Goal: Communication & Community: Connect with others

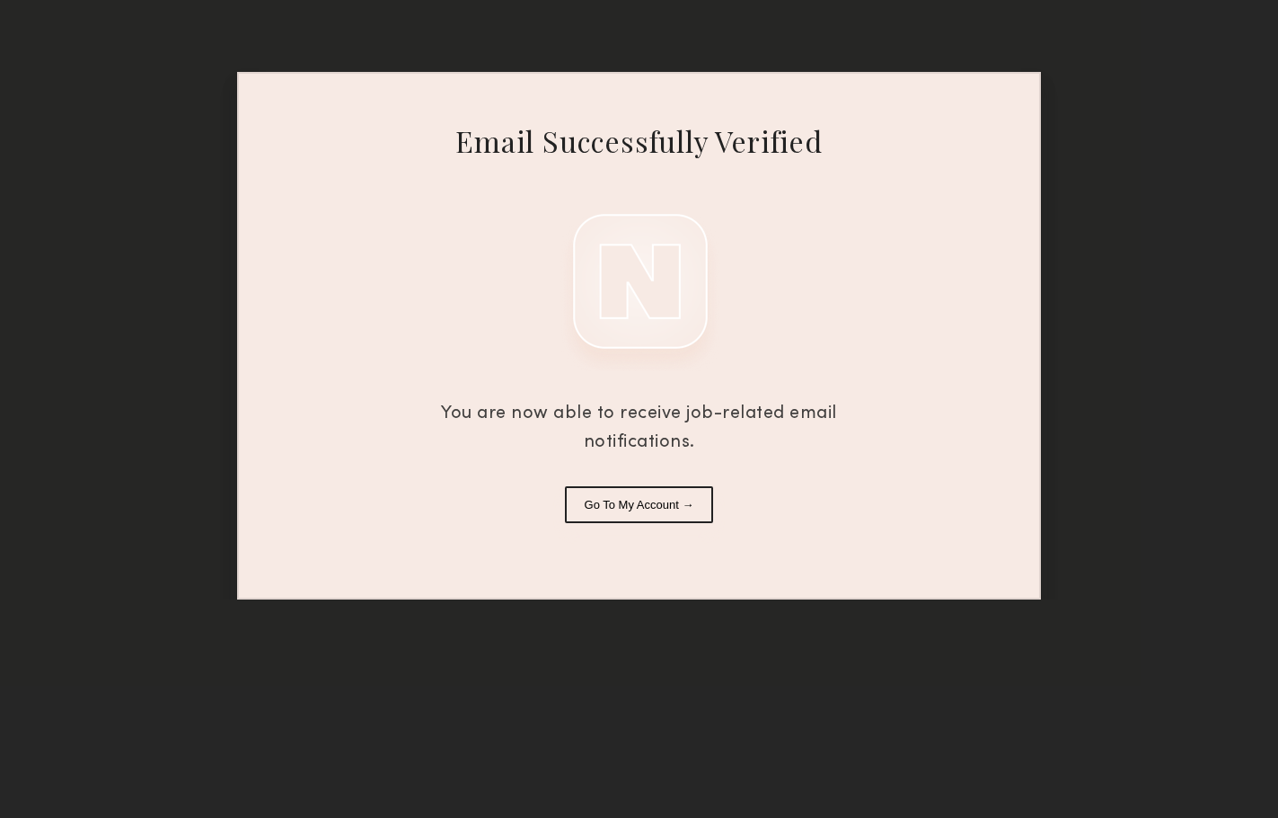
click at [646, 507] on button "Go To My Account →" at bounding box center [639, 504] width 149 height 37
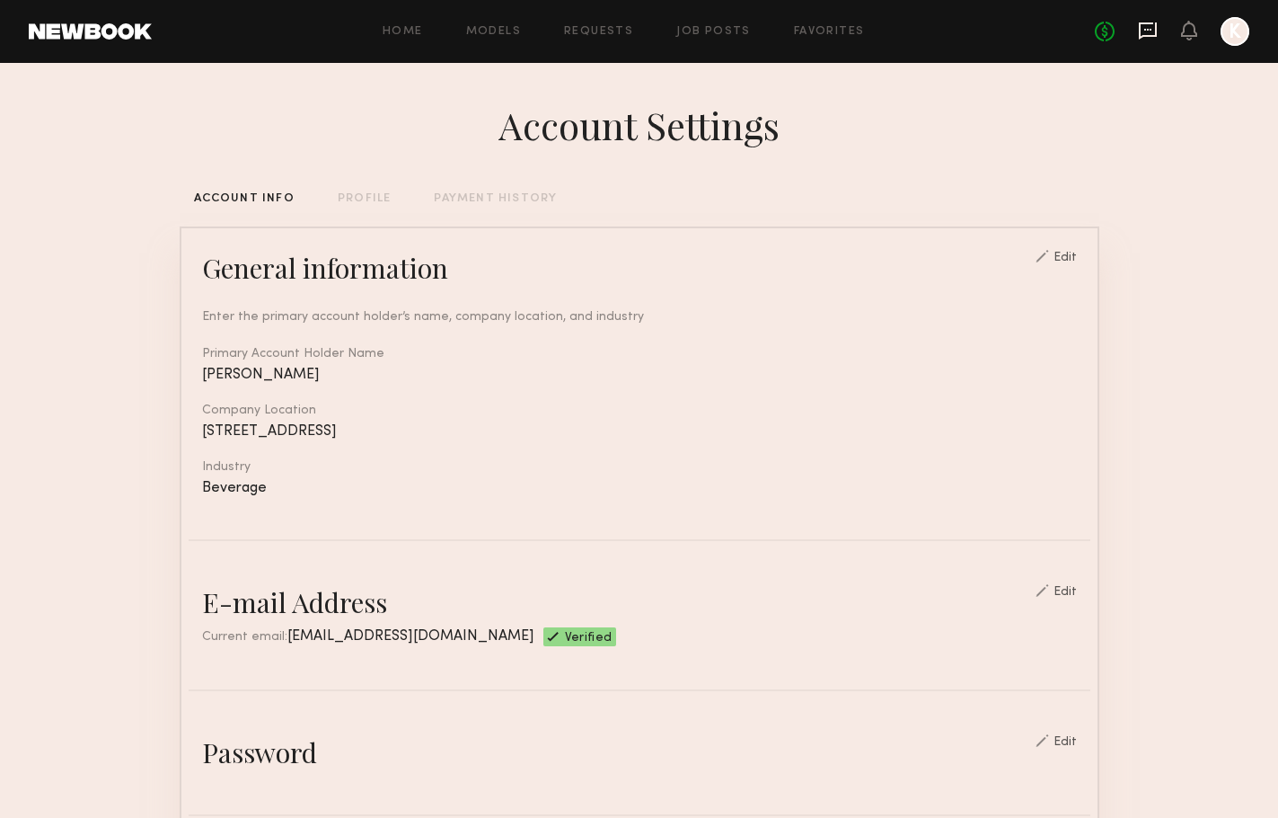
click at [1153, 31] on icon at bounding box center [1148, 31] width 20 height 20
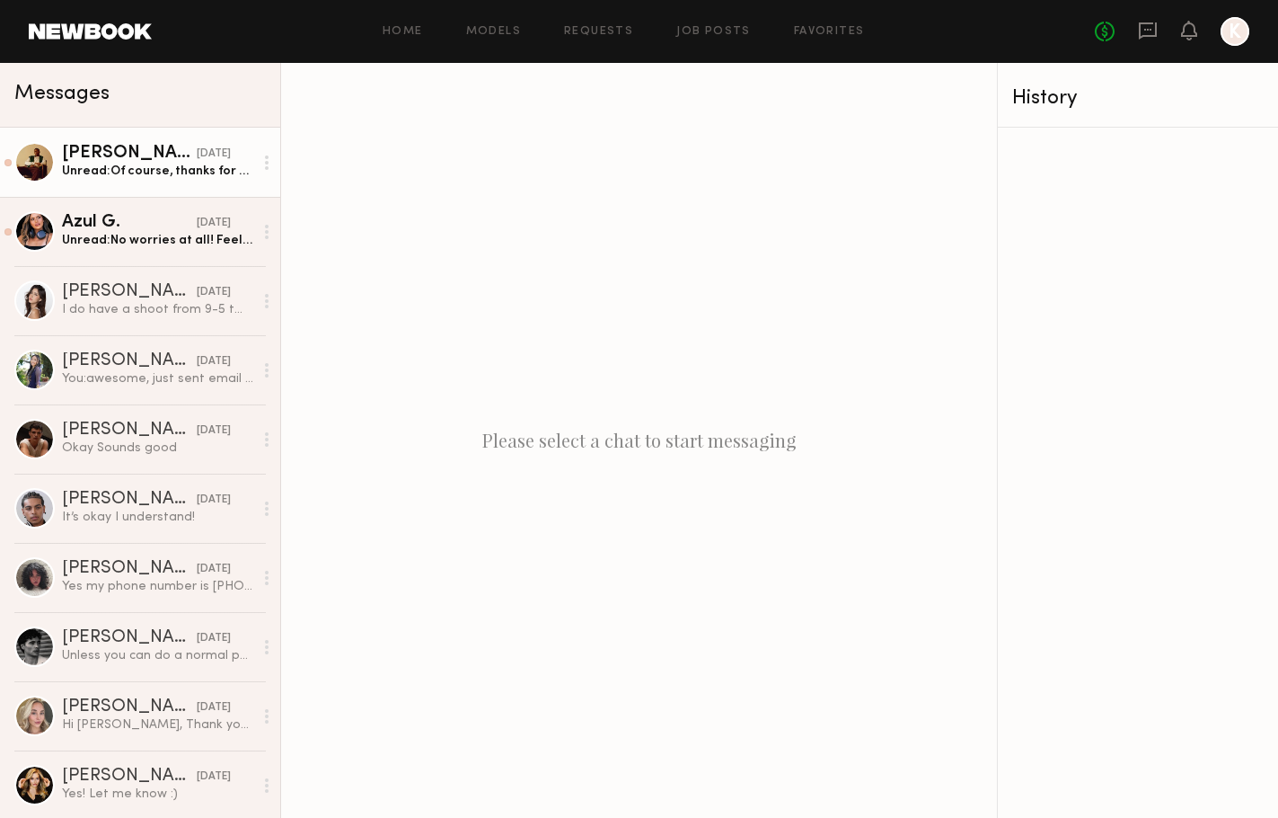
click at [133, 158] on div "[PERSON_NAME]" at bounding box center [129, 154] width 135 height 18
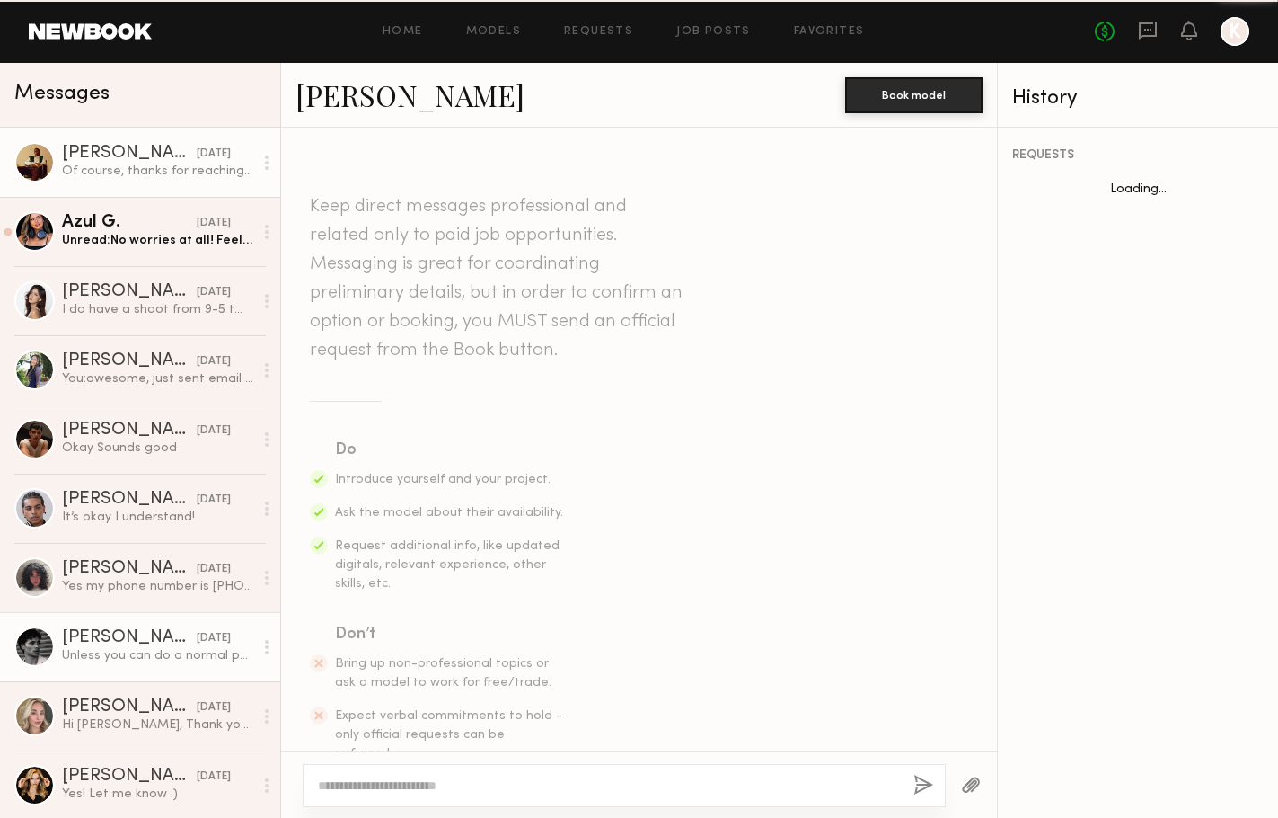
scroll to position [1090, 0]
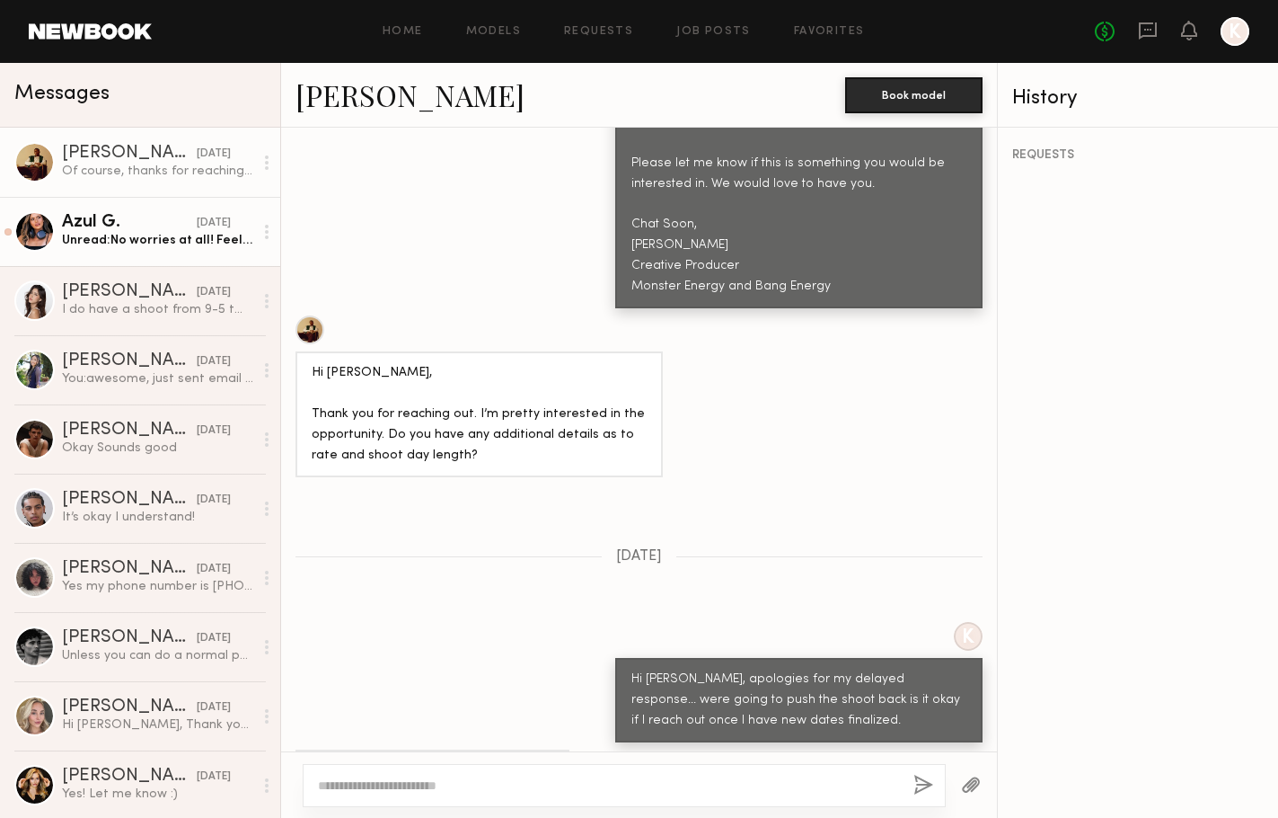
click at [164, 220] on div "Azul G." at bounding box center [129, 223] width 135 height 18
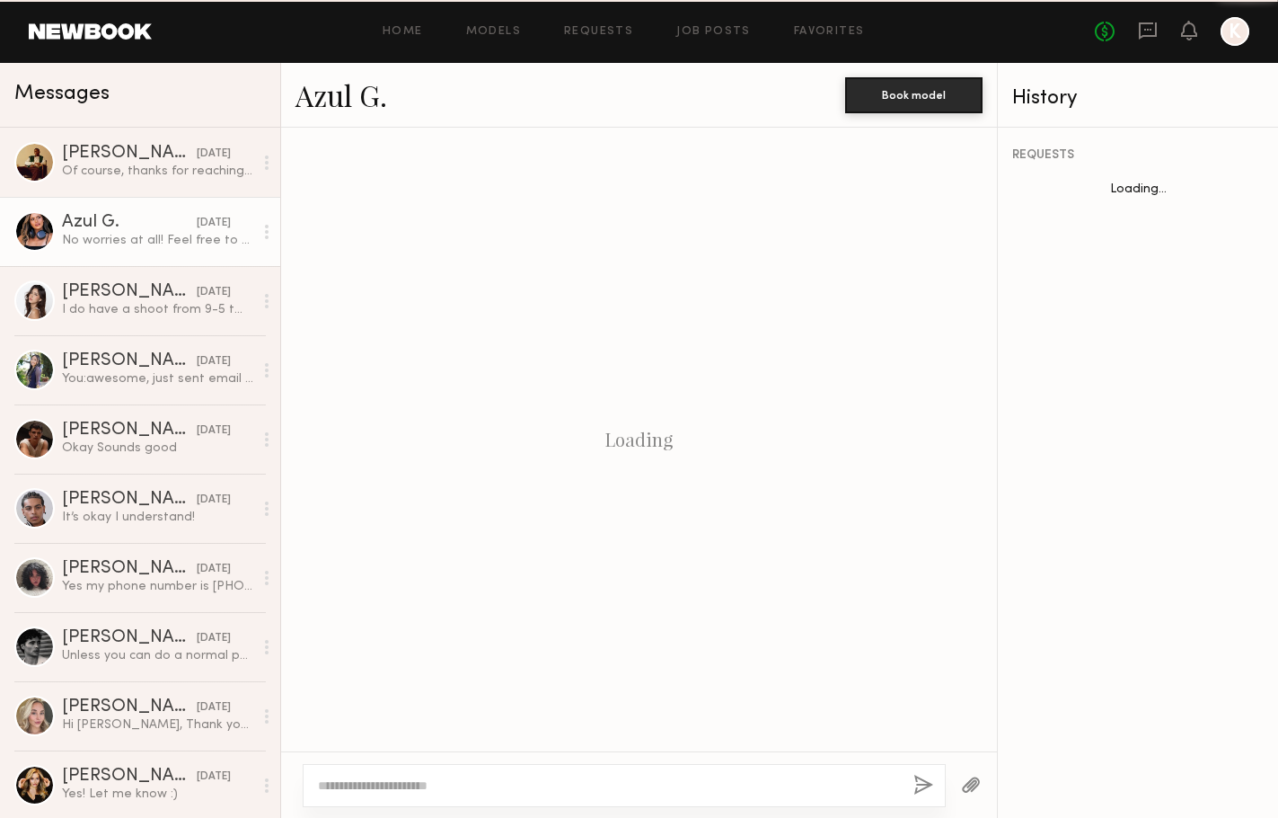
scroll to position [1283, 0]
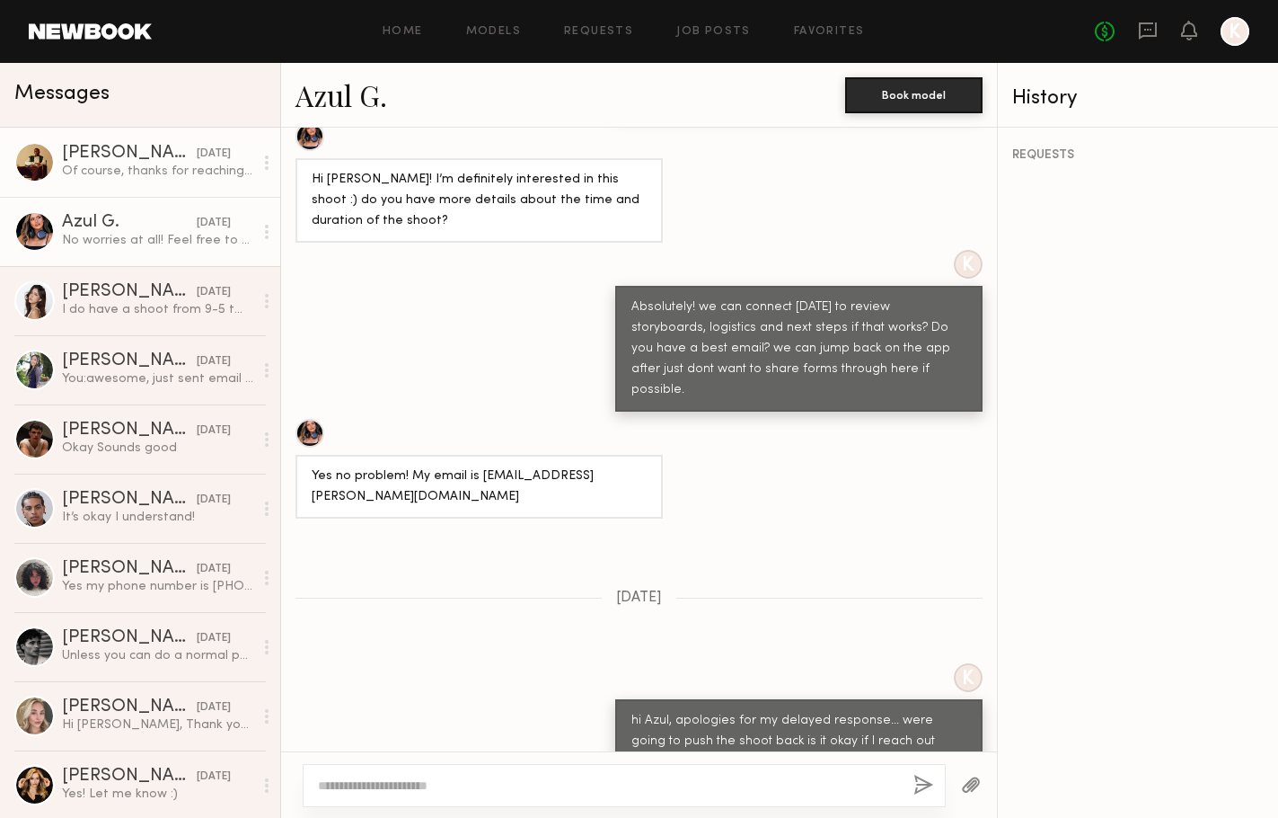
click at [124, 167] on div "Of course, thanks for reaching back out." at bounding box center [157, 171] width 191 height 17
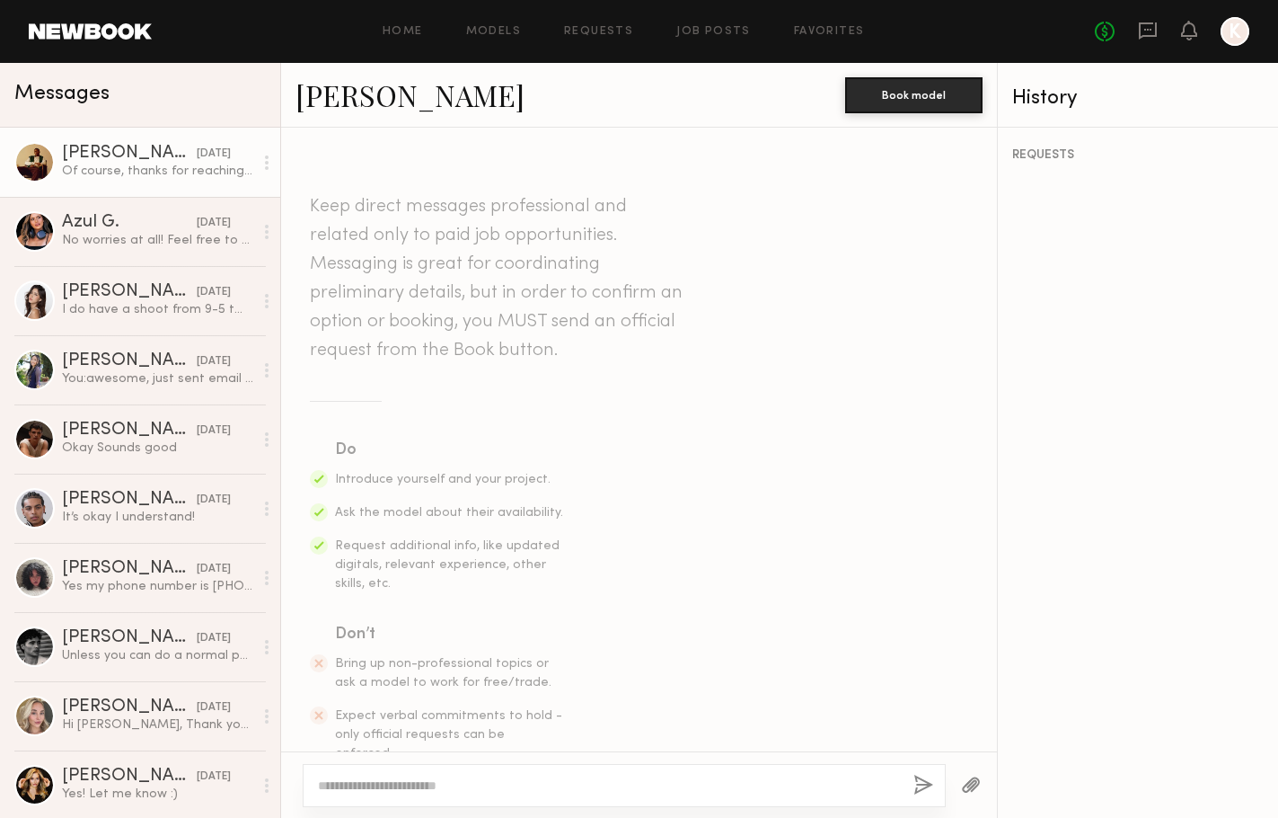
scroll to position [1090, 0]
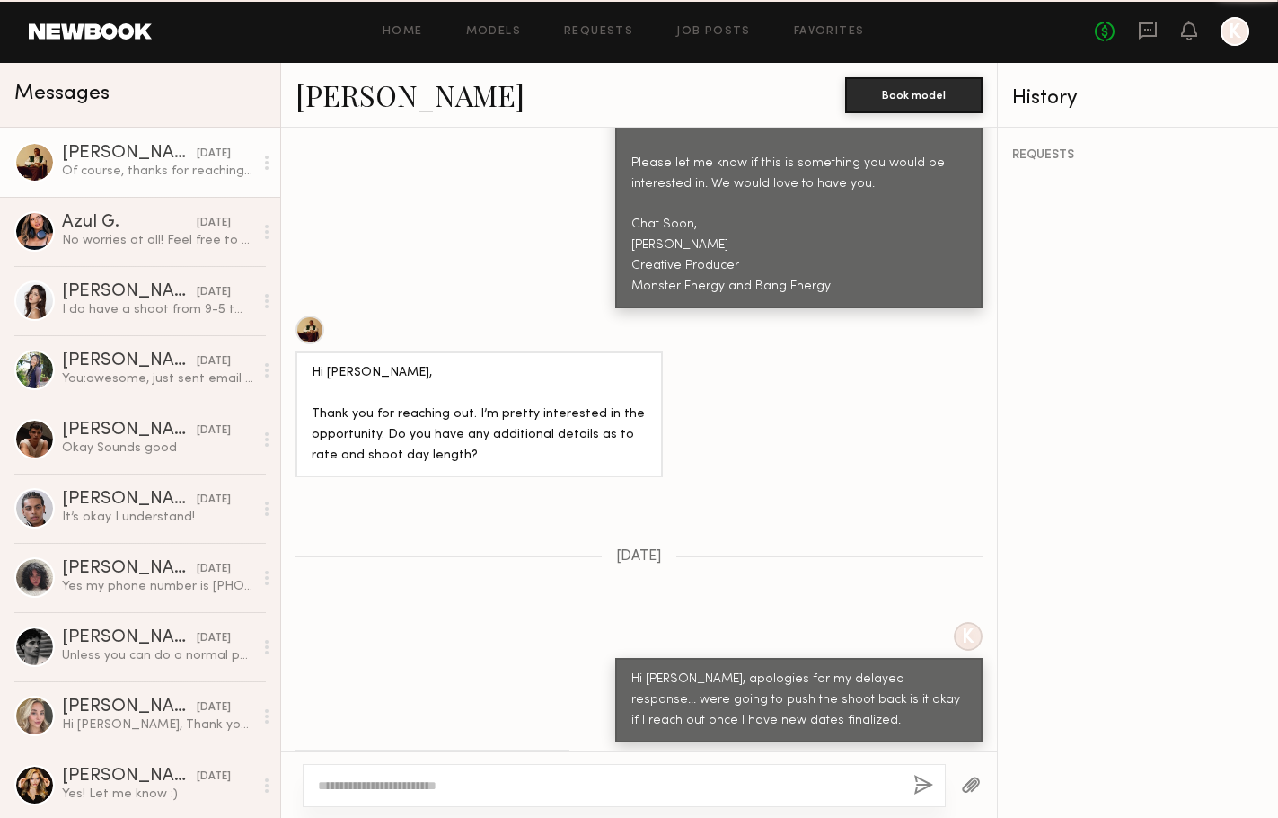
click at [364, 90] on link "[PERSON_NAME]" at bounding box center [410, 94] width 229 height 39
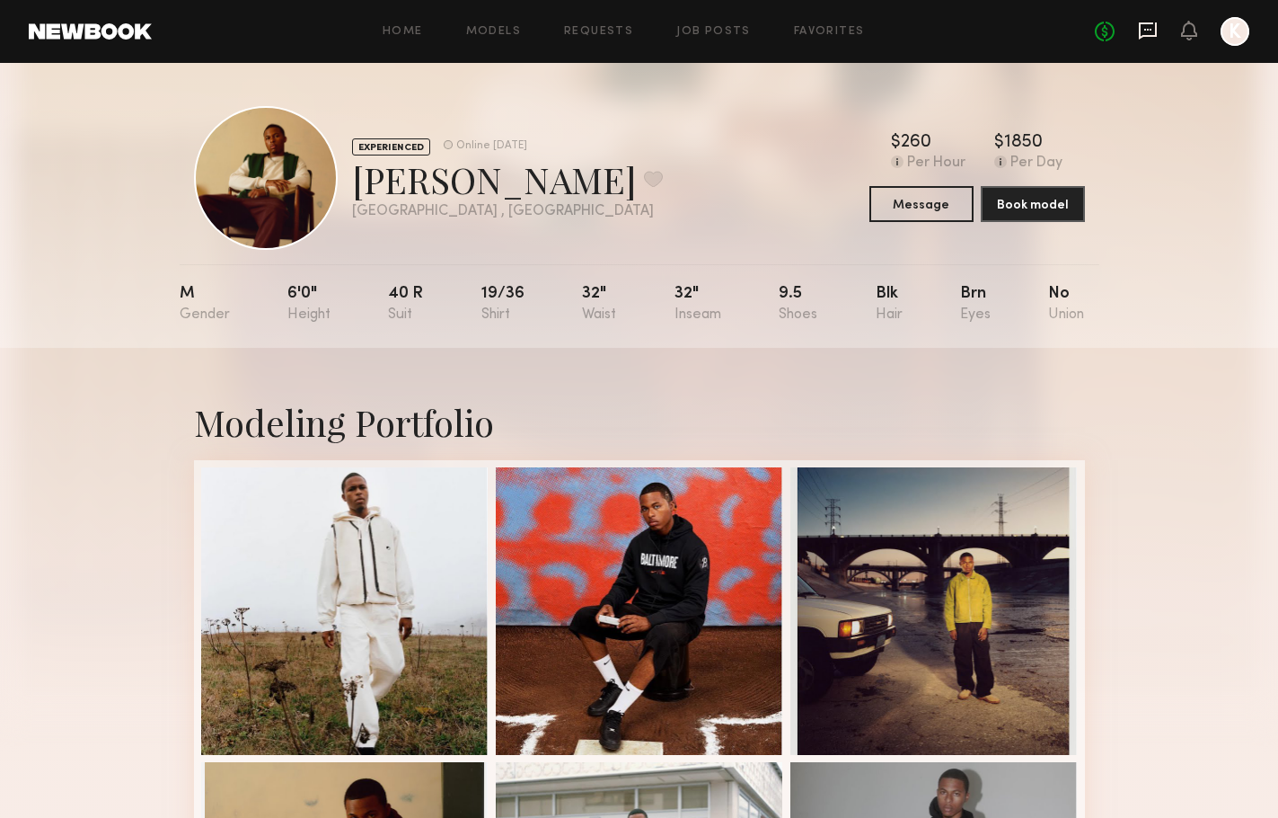
click at [1145, 34] on icon at bounding box center [1148, 30] width 18 height 17
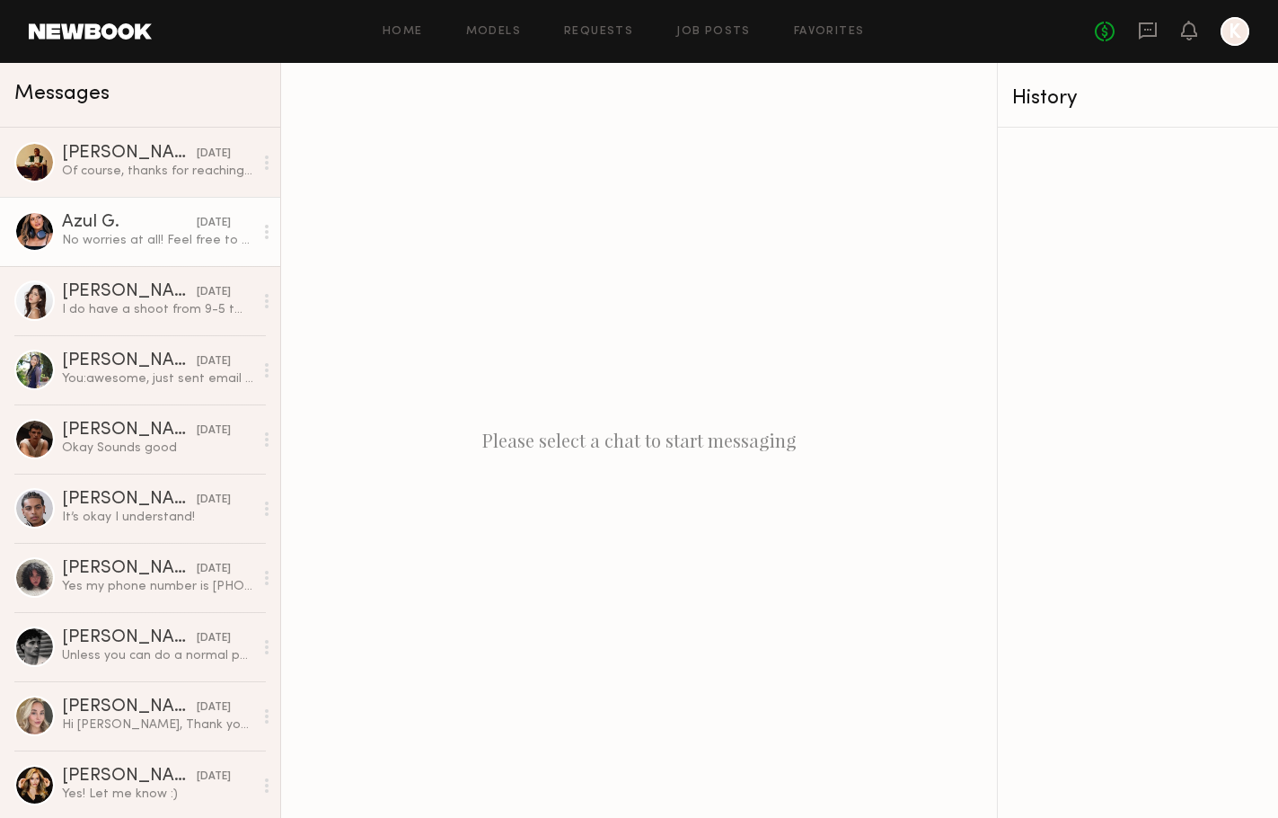
click at [138, 230] on div "Azul G." at bounding box center [129, 223] width 135 height 18
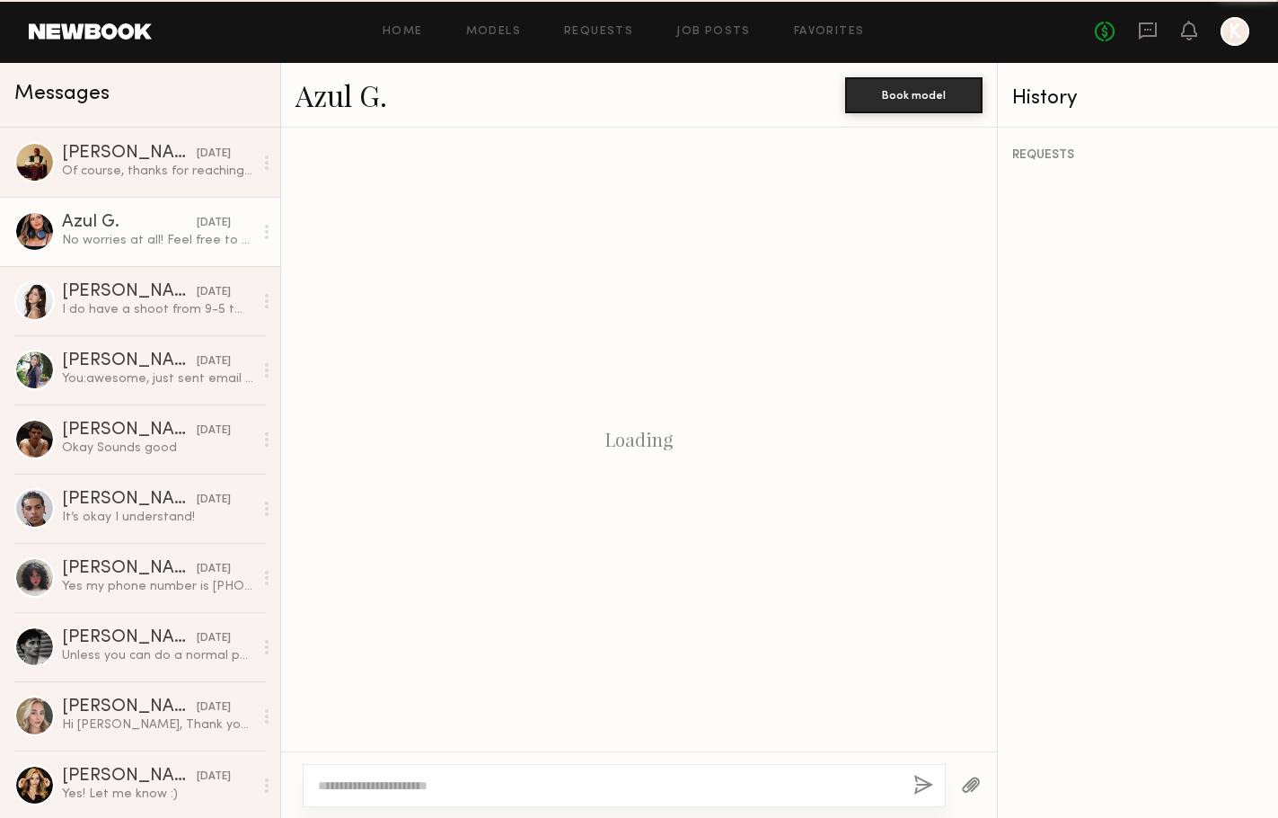
scroll to position [1283, 0]
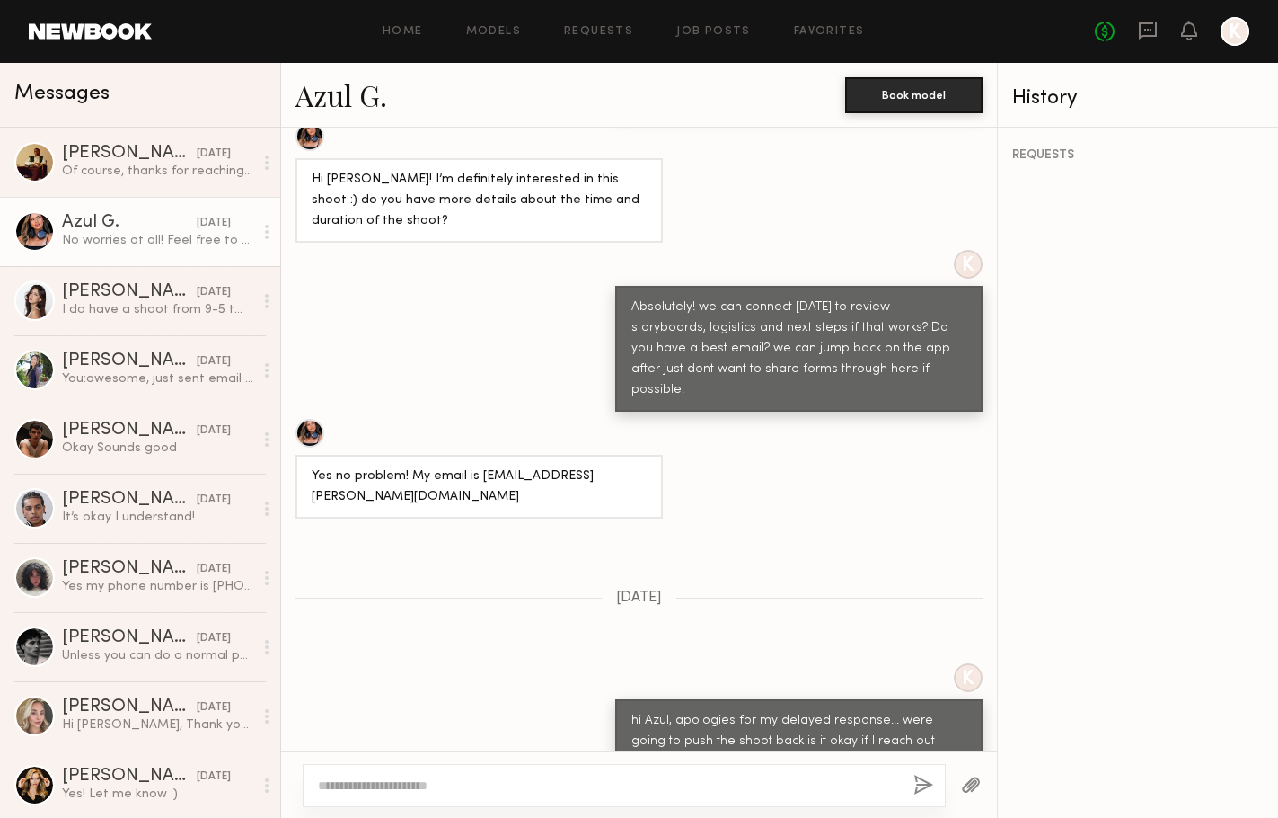
click at [329, 104] on link "Azul G." at bounding box center [342, 94] width 92 height 39
